Goal: Navigation & Orientation: Find specific page/section

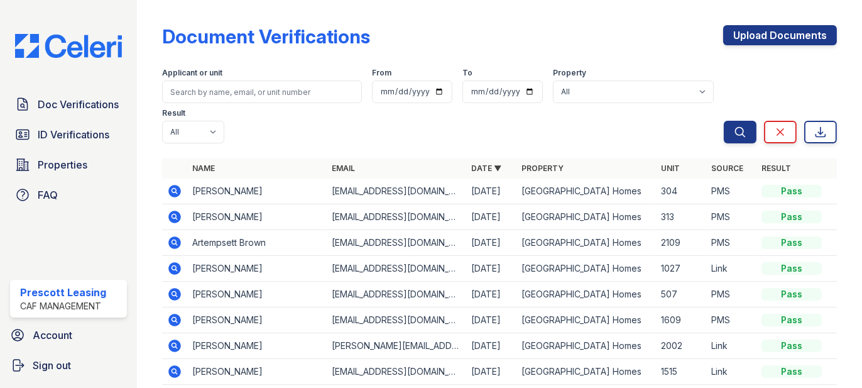
scroll to position [63, 0]
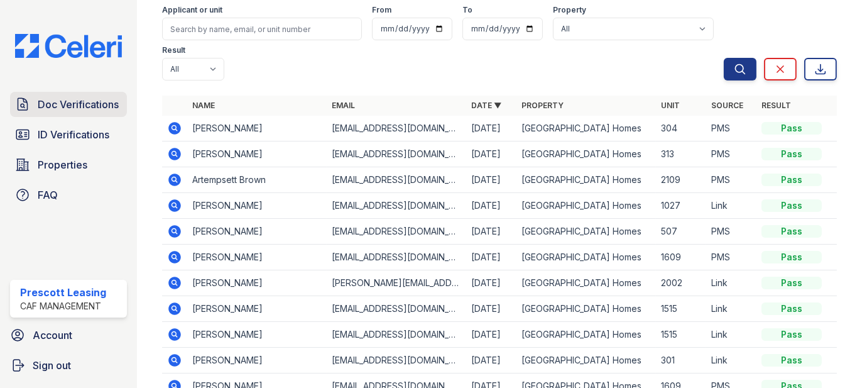
click at [69, 112] on link "Doc Verifications" at bounding box center [68, 104] width 117 height 25
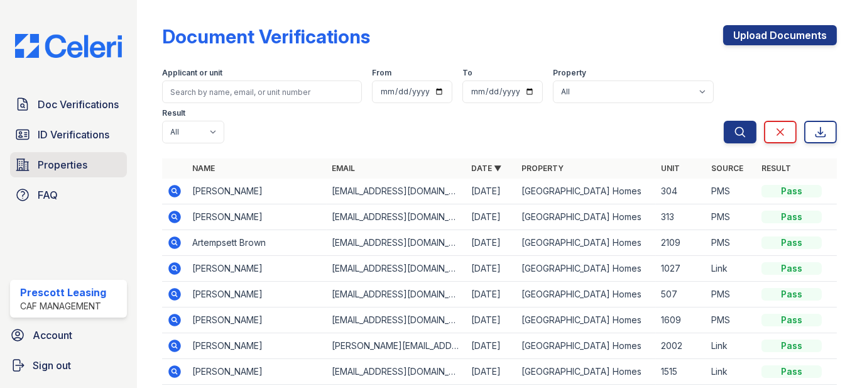
click at [74, 165] on span "Properties" at bounding box center [63, 164] width 50 height 15
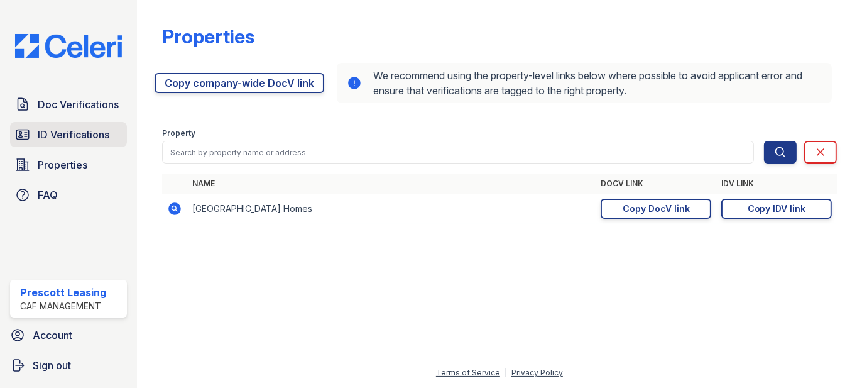
click at [78, 129] on span "ID Verifications" at bounding box center [74, 134] width 72 height 15
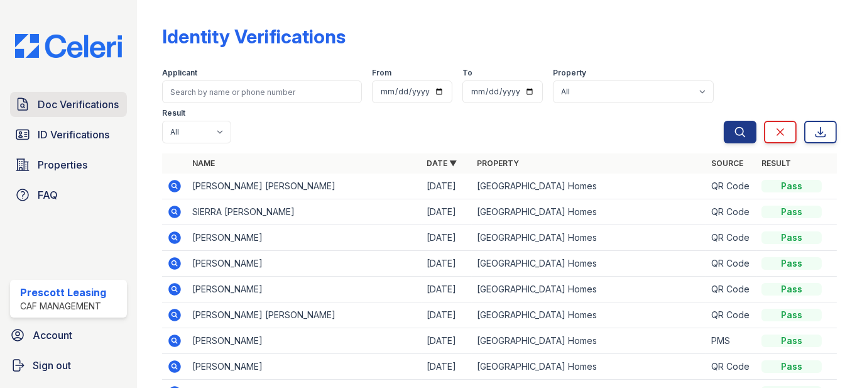
click at [78, 116] on link "Doc Verifications" at bounding box center [68, 104] width 117 height 25
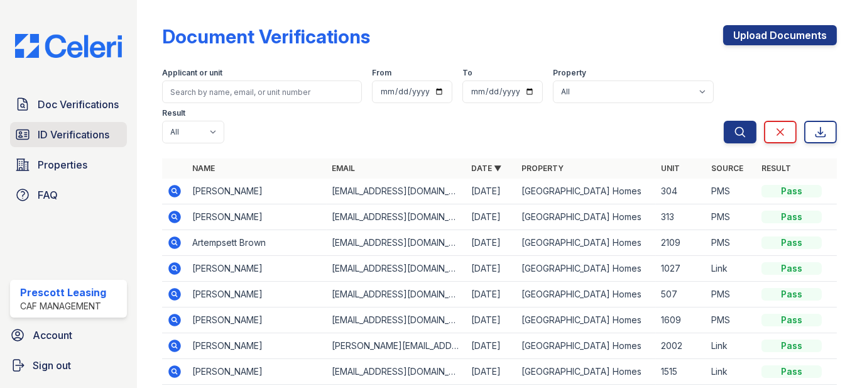
click at [71, 142] on link "ID Verifications" at bounding box center [68, 134] width 117 height 25
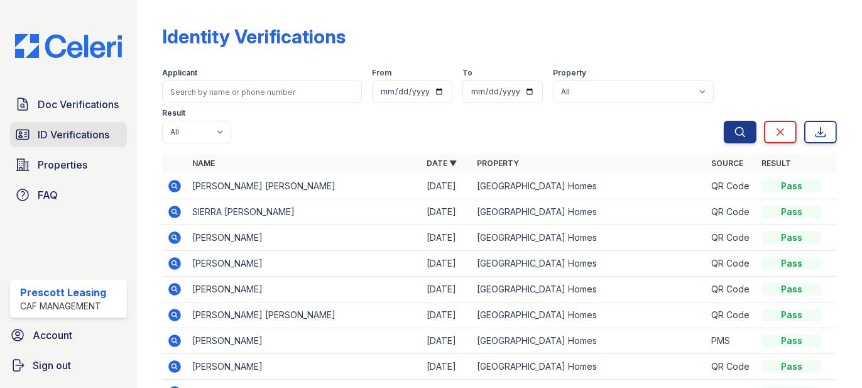
click at [72, 123] on link "ID Verifications" at bounding box center [68, 134] width 117 height 25
click at [72, 118] on div "Doc Verifications ID Verifications Properties FAQ" at bounding box center [68, 150] width 127 height 116
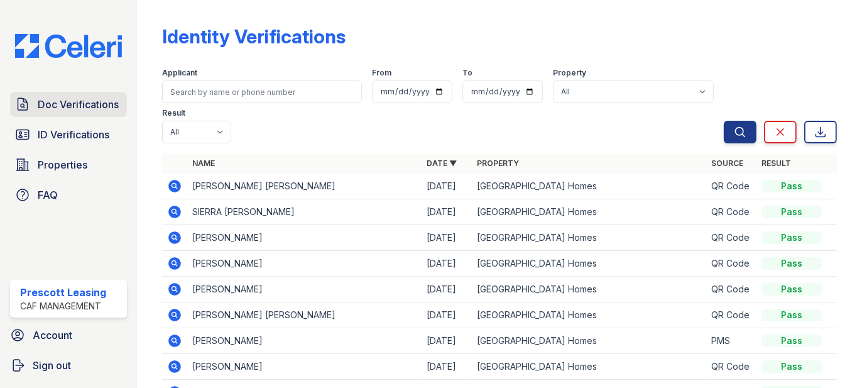
click at [72, 115] on link "Doc Verifications" at bounding box center [68, 104] width 117 height 25
